Goal: Transaction & Acquisition: Purchase product/service

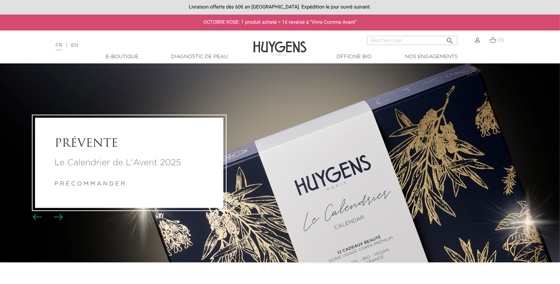
click at [479, 40] on img at bounding box center [477, 40] width 5 height 5
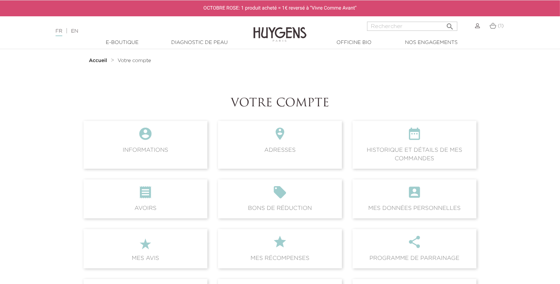
scroll to position [21, 0]
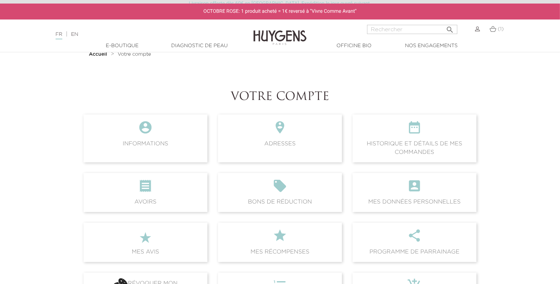
click at [426, 28] on input "Rechercher" at bounding box center [412, 29] width 90 height 9
type input "élixir"
click at [444, 23] on button " Rechercher" at bounding box center [450, 28] width 13 height 10
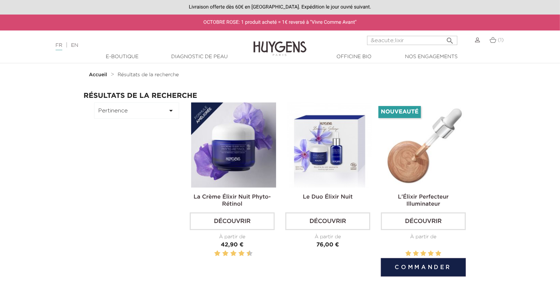
click at [435, 154] on img at bounding box center [424, 144] width 85 height 85
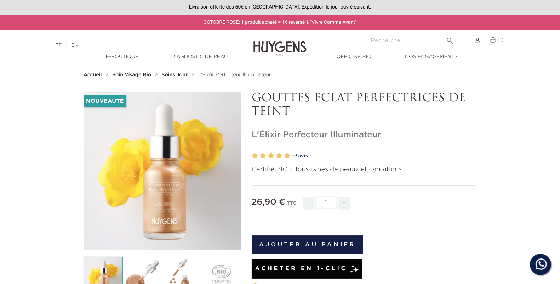
scroll to position [4, 0]
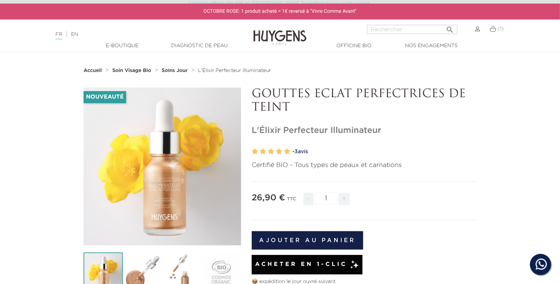
click at [342, 201] on span "+" at bounding box center [343, 199] width 11 height 12
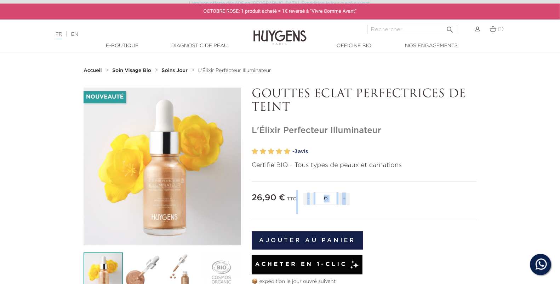
click at [342, 201] on span "+" at bounding box center [343, 199] width 11 height 12
type input "10"
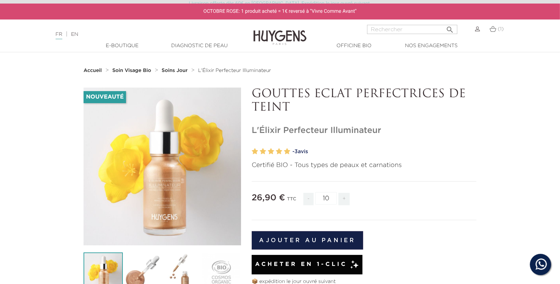
click at [333, 239] on button "Ajouter au panier" at bounding box center [308, 240] width 112 height 18
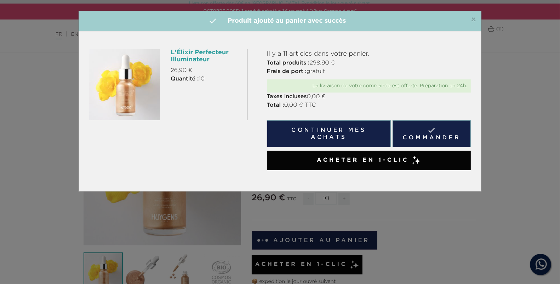
click at [474, 19] on span "×" at bounding box center [473, 20] width 5 height 8
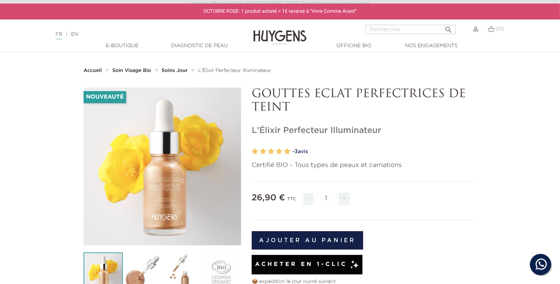
click at [492, 30] on img at bounding box center [491, 29] width 7 height 6
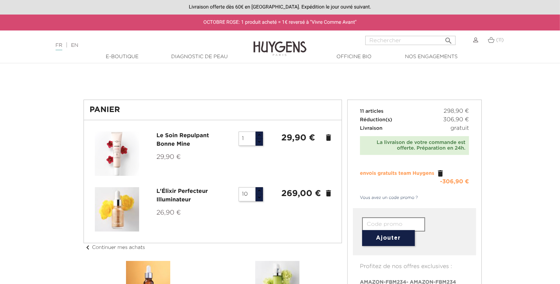
click at [328, 126] on li "Le Soin Repulpant Bonne Mine 29,90 € 1 29,90 € delete" at bounding box center [213, 154] width 246 height 56
click at [328, 137] on icon "delete" at bounding box center [328, 137] width 8 height 8
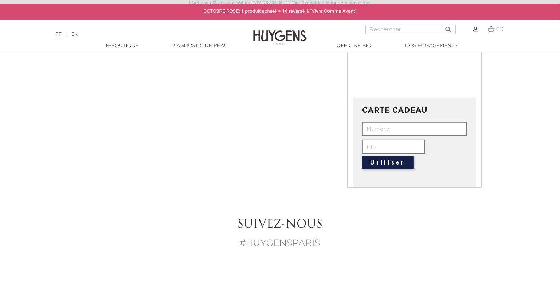
scroll to position [85, 0]
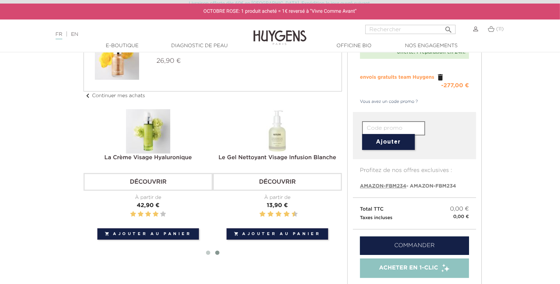
click at [406, 246] on link "Commander" at bounding box center [414, 245] width 109 height 18
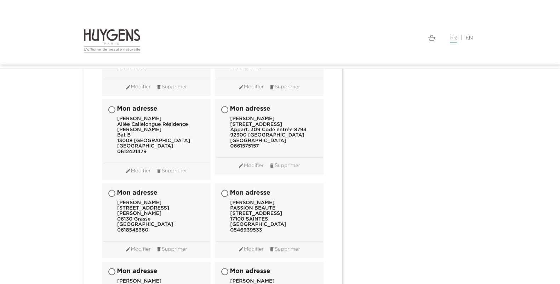
scroll to position [3946, 0]
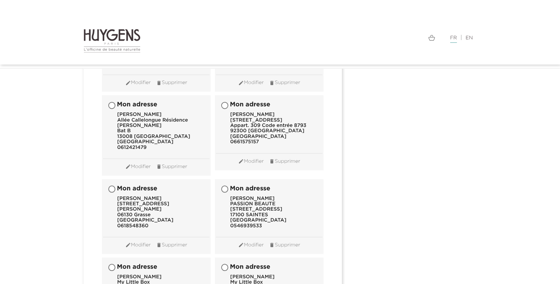
click at [224, 264] on input "Mon adresse Lara Cayssials My Little Box 13 boulevard de Rochechouart Code port…" at bounding box center [225, 267] width 7 height 7
radio input "true"
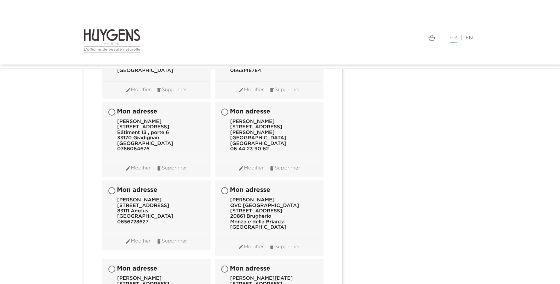
scroll to position [7184, 0]
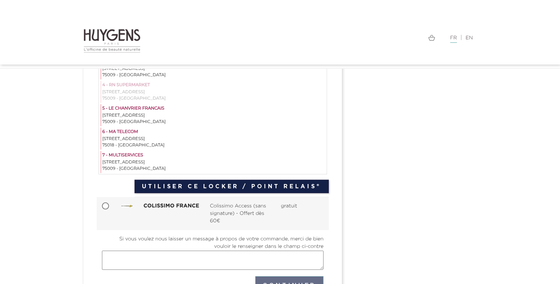
scroll to position [238, 0]
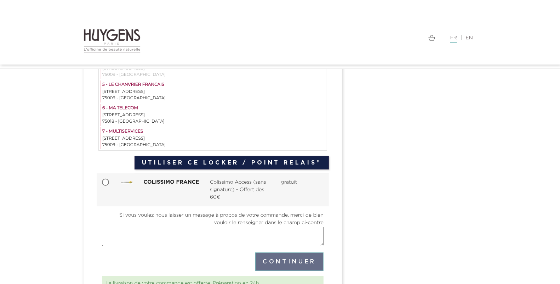
click at [104, 181] on input "COLISSIMO FRANCE Colissimo Access (sans signature) - Offert dès 60€ gratuit" at bounding box center [106, 182] width 7 height 7
radio input "true"
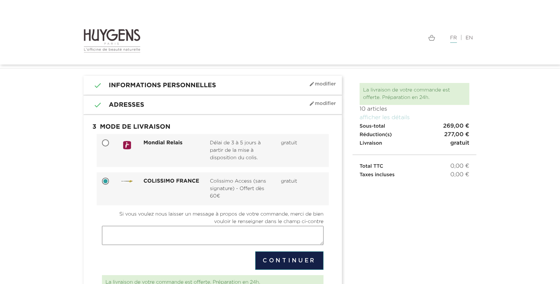
click at [278, 262] on button "Continuer" at bounding box center [289, 260] width 68 height 18
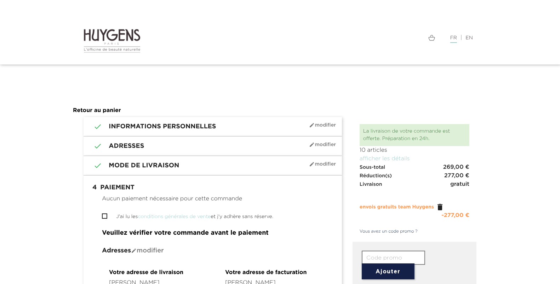
click at [104, 215] on input "J'ai lu les conditions générales de vente et j'y adhère sans réserve." at bounding box center [104, 215] width 5 height 5
checkbox input "true"
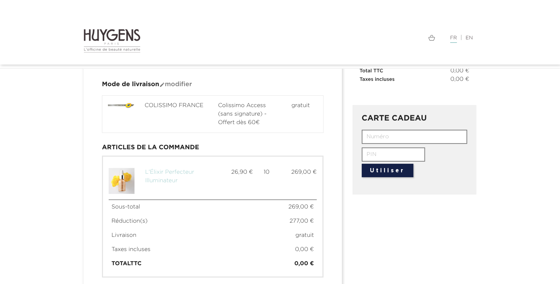
scroll to position [303, 0]
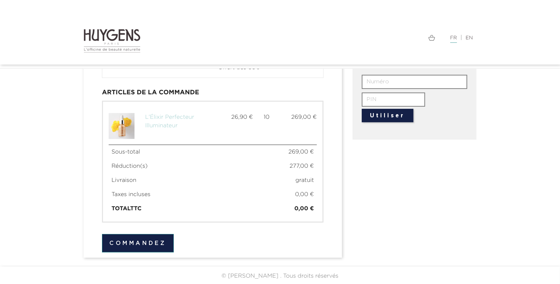
click at [156, 247] on button "Commandez" at bounding box center [138, 243] width 72 height 18
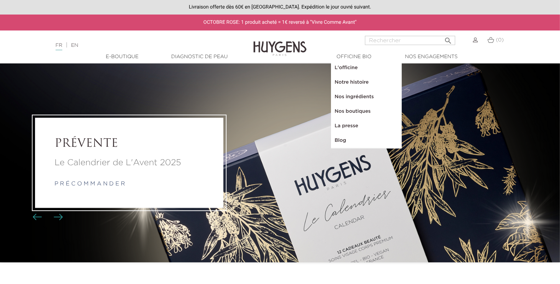
click at [342, 138] on link "Blog" at bounding box center [366, 140] width 71 height 15
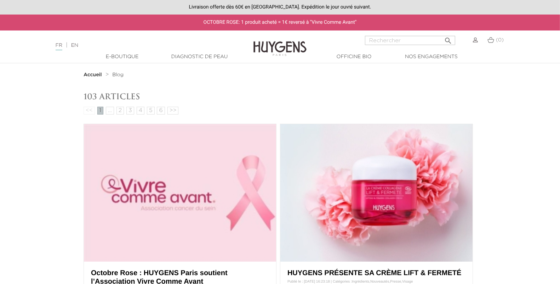
click at [209, 177] on img at bounding box center [180, 192] width 192 height 137
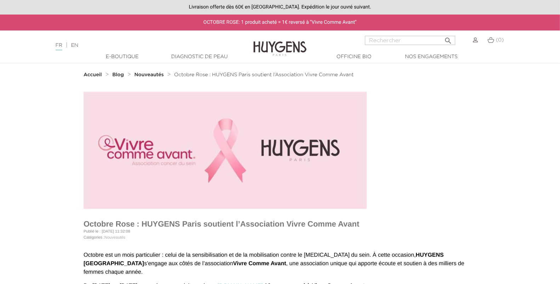
click at [76, 44] on link "EN" at bounding box center [74, 45] width 7 height 5
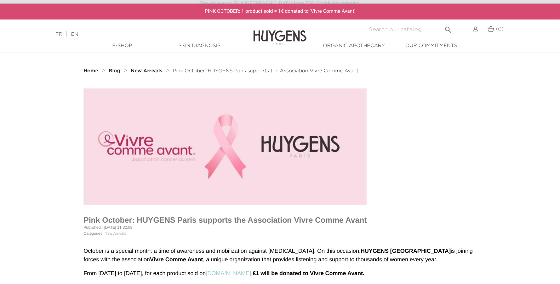
scroll to position [6, 0]
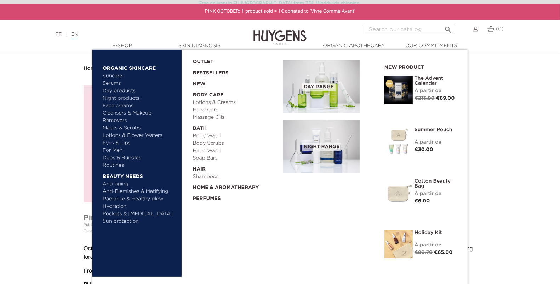
click at [201, 72] on link "Bestsellers" at bounding box center [232, 70] width 79 height 11
